Goal: Information Seeking & Learning: Find specific fact

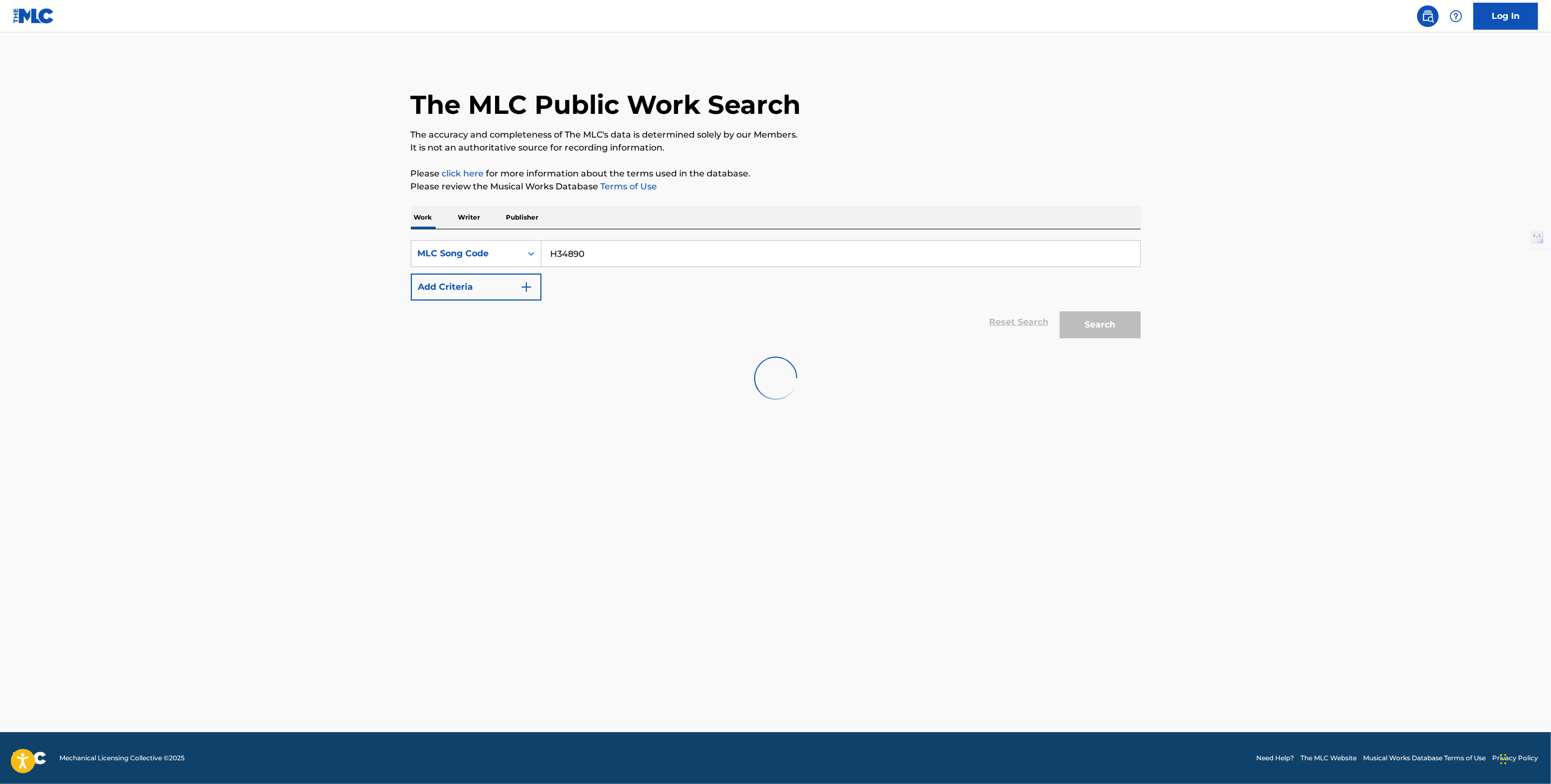
click at [549, 257] on input "H34890" at bounding box center [840, 253] width 598 height 26
click at [674, 253] on input "H34890" at bounding box center [840, 253] width 598 height 26
click at [529, 241] on div "Search Form" at bounding box center [531, 253] width 19 height 26
click at [511, 321] on div "MLC Song Code" at bounding box center [476, 335] width 130 height 27
click at [580, 239] on div "SearchWithCriteria27b47d3d-a161-4c8a-b5b7-b88399f19b14 MLC Song Code Add Criter…" at bounding box center [775, 286] width 730 height 114
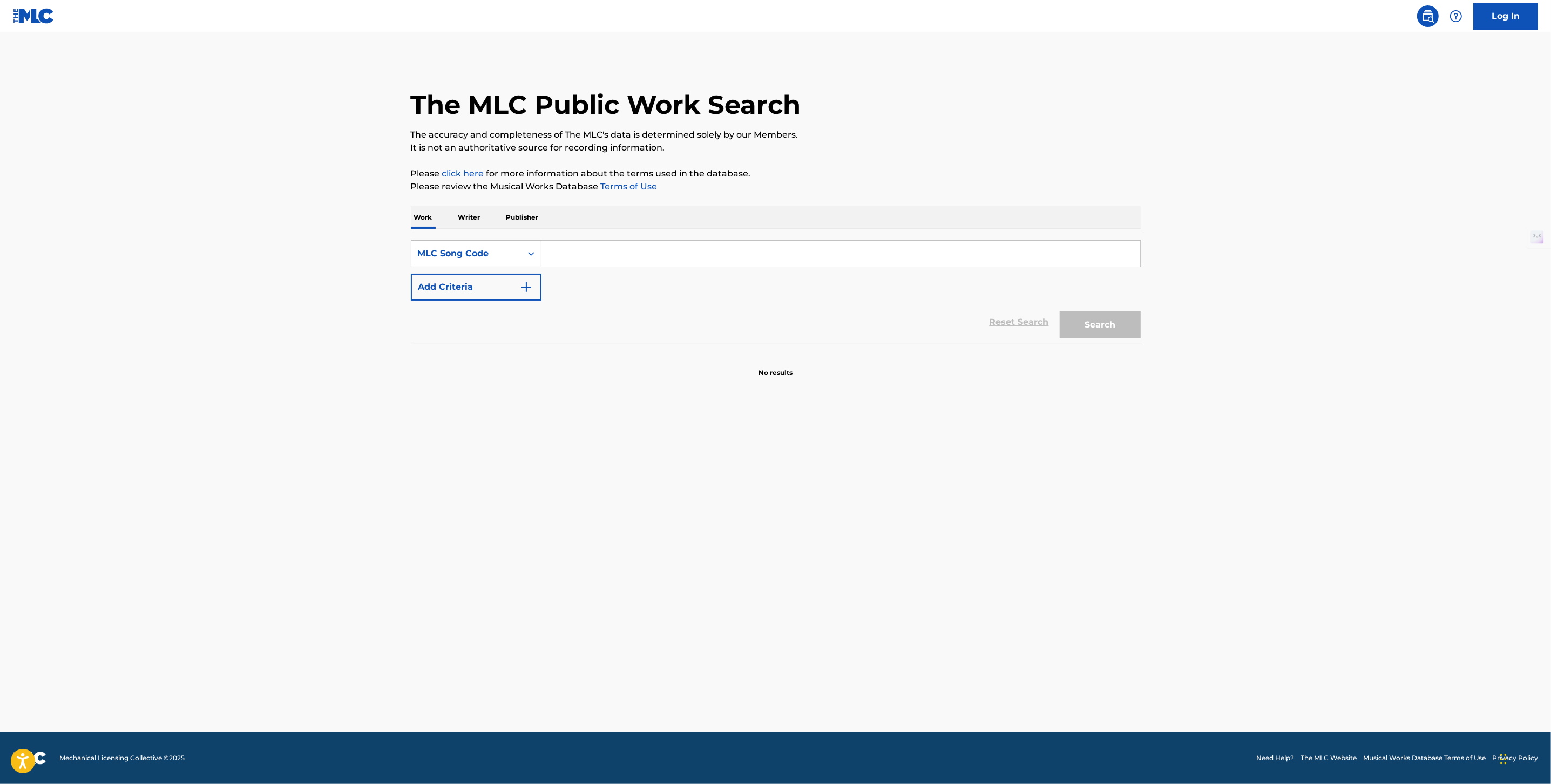
click at [582, 248] on input "Search Form" at bounding box center [840, 253] width 598 height 26
paste input "H34890"
type input "H34890"
click at [1092, 305] on div "Search" at bounding box center [1097, 322] width 86 height 43
click at [1102, 325] on button "Search" at bounding box center [1100, 325] width 81 height 27
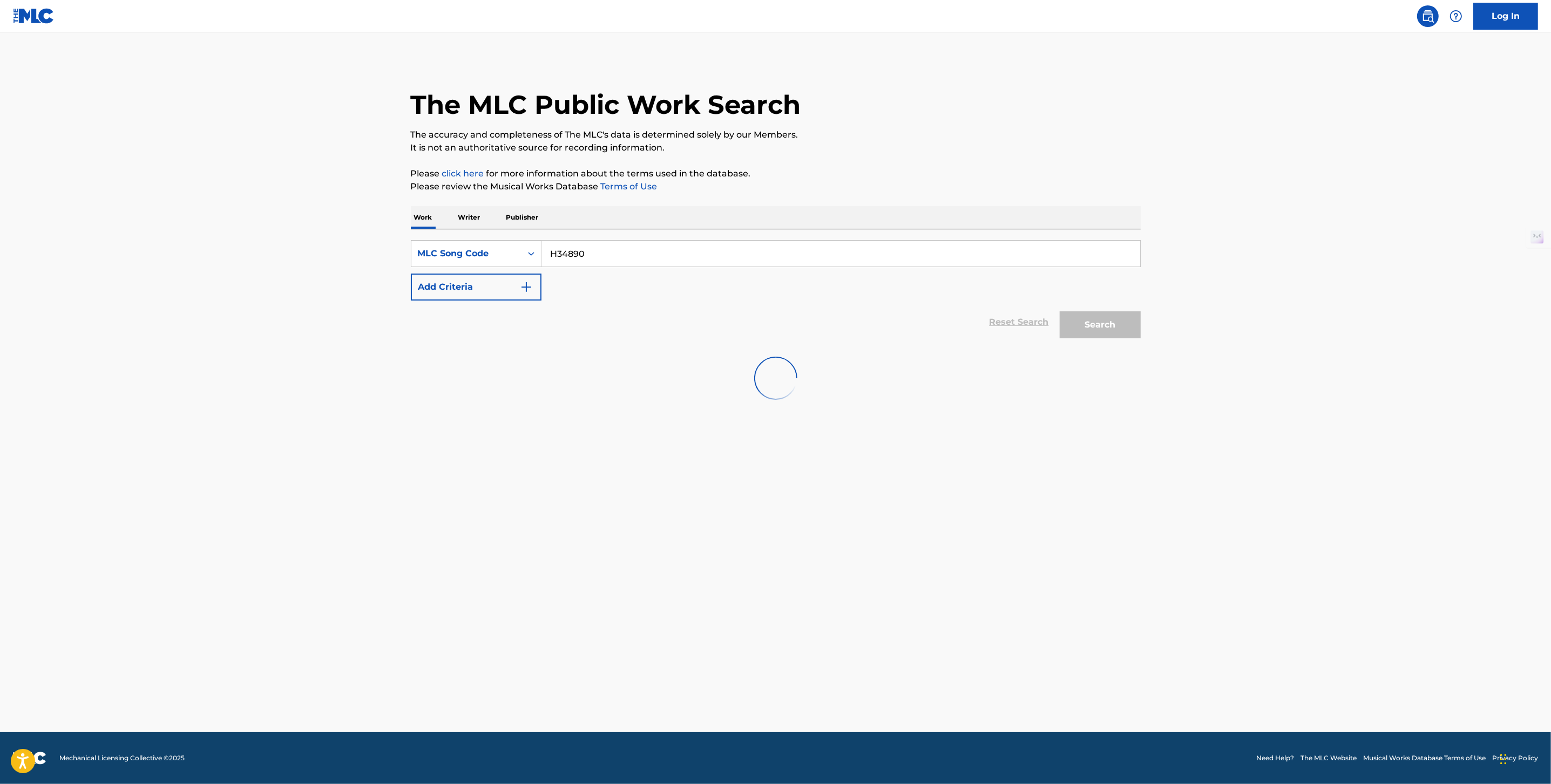
click at [525, 254] on div "Search Form" at bounding box center [531, 253] width 19 height 19
click at [601, 257] on input "Search Form" at bounding box center [840, 253] width 598 height 26
type input "hells bell"
click at [1059, 312] on button "Search" at bounding box center [1100, 325] width 81 height 27
